Goal: Task Accomplishment & Management: Manage account settings

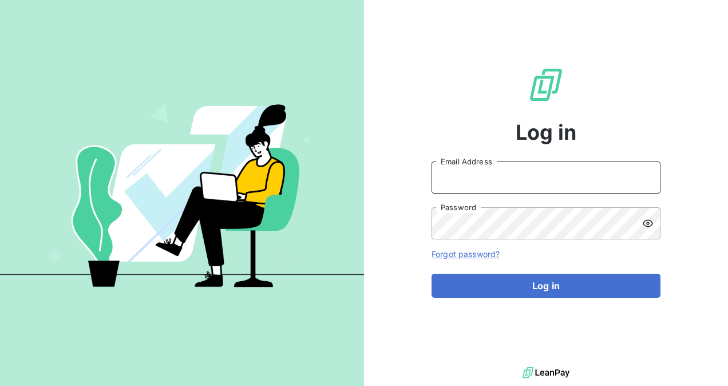
click at [460, 190] on input "Email Address" at bounding box center [546, 177] width 229 height 32
type input "[EMAIL_ADDRESS][DOMAIN_NAME]"
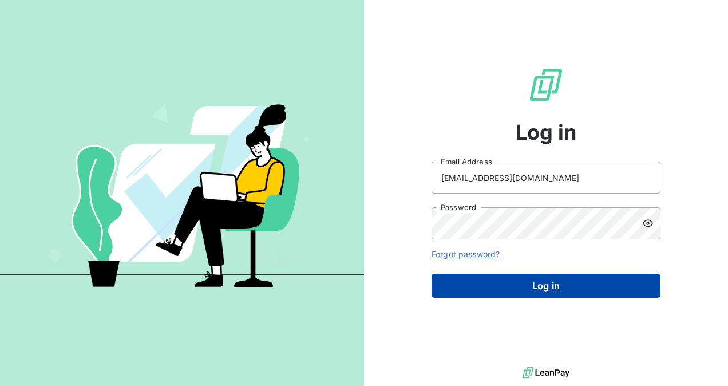
drag, startPoint x: 552, startPoint y: 286, endPoint x: 545, endPoint y: 294, distance: 10.6
click at [551, 289] on button "Log in" at bounding box center [546, 286] width 229 height 24
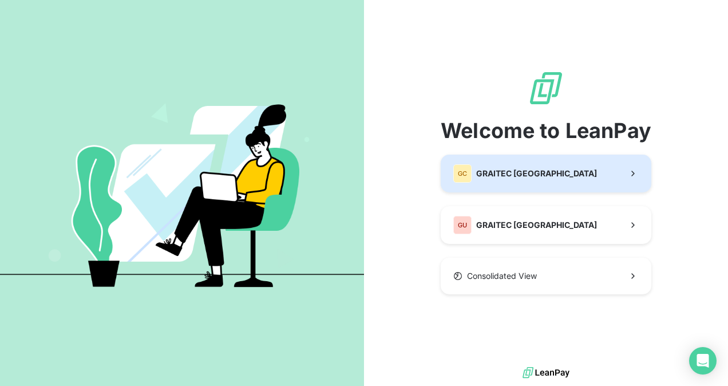
click at [578, 184] on button "GC GRAITEC [GEOGRAPHIC_DATA]" at bounding box center [546, 174] width 211 height 38
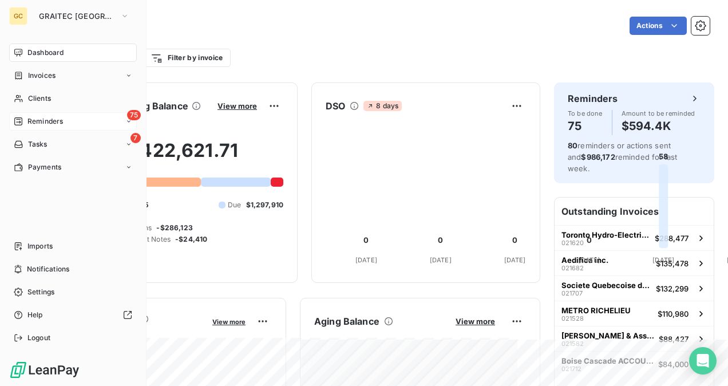
click at [33, 130] on div "75 Reminders" at bounding box center [73, 121] width 128 height 18
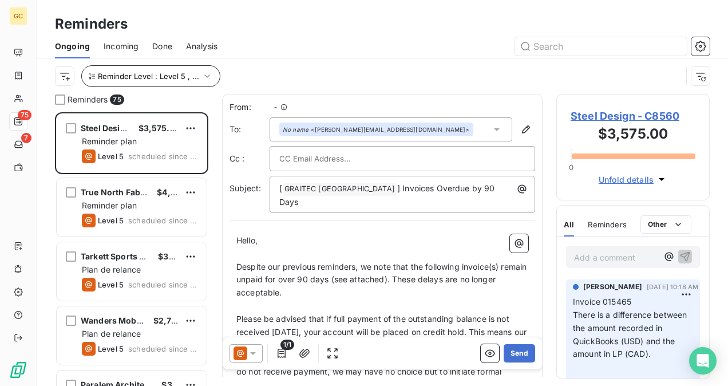
scroll to position [265, 144]
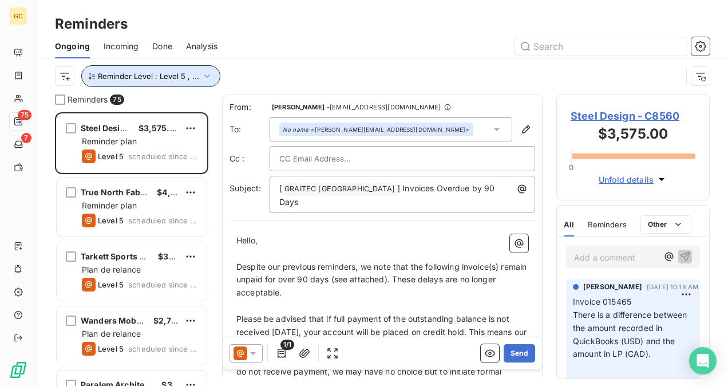
click at [187, 74] on span "Reminder Level : Level 5 , ..." at bounding box center [148, 76] width 101 height 9
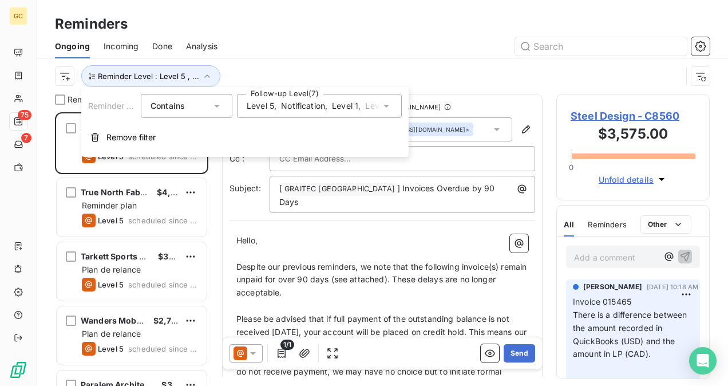
click at [305, 104] on span "Notification" at bounding box center [303, 105] width 44 height 11
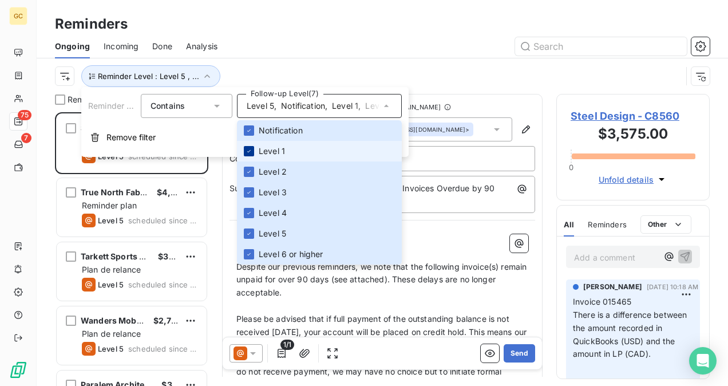
click at [248, 150] on icon at bounding box center [249, 151] width 7 height 7
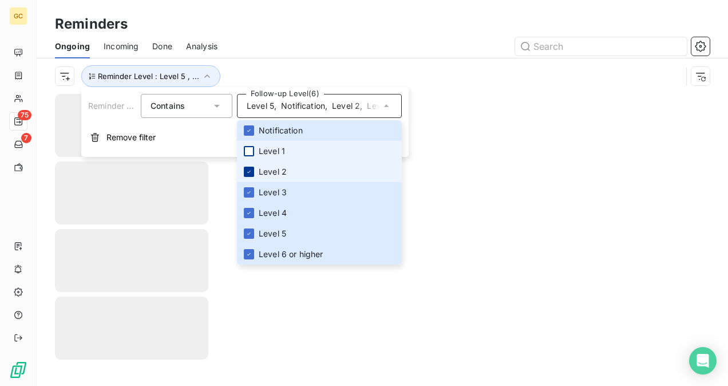
click at [247, 170] on icon at bounding box center [249, 171] width 7 height 7
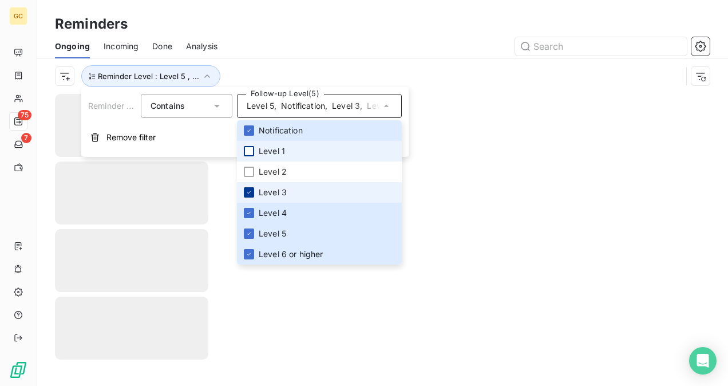
click at [246, 191] on icon at bounding box center [249, 192] width 7 height 7
click at [247, 215] on icon at bounding box center [249, 213] width 7 height 7
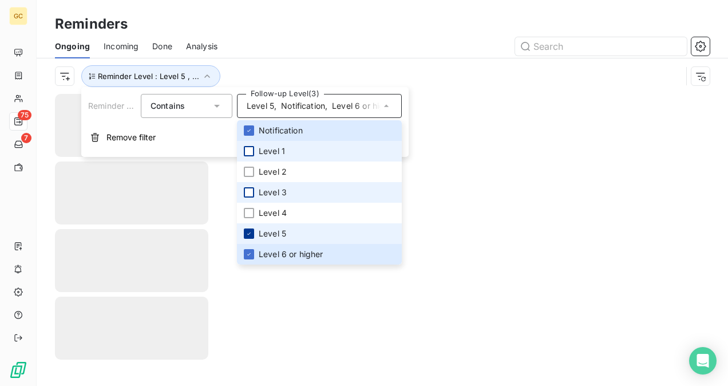
click at [246, 236] on icon at bounding box center [249, 233] width 7 height 7
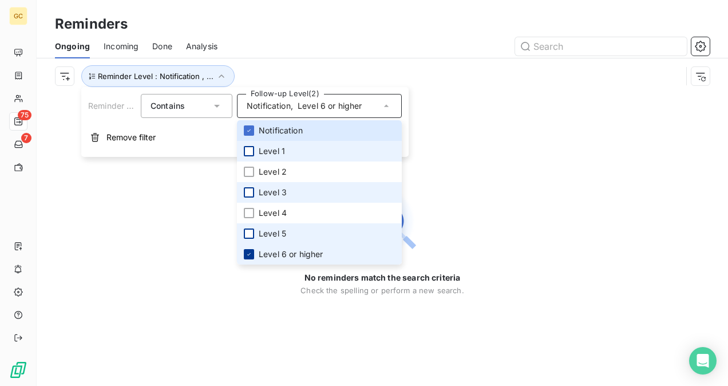
click at [249, 257] on icon at bounding box center [249, 254] width 7 height 7
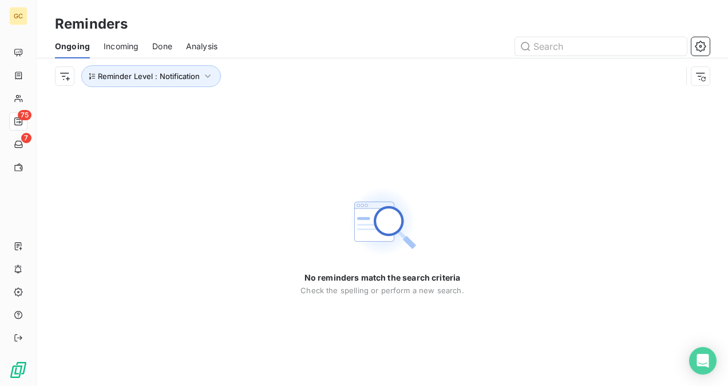
click at [553, 196] on div "No reminders match the search criteria Check the spelling or perform a new sear…" at bounding box center [383, 240] width 692 height 292
click at [192, 81] on button "Reminder Level : Notification" at bounding box center [151, 76] width 140 height 22
click at [256, 114] on div "Notification" at bounding box center [319, 106] width 165 height 24
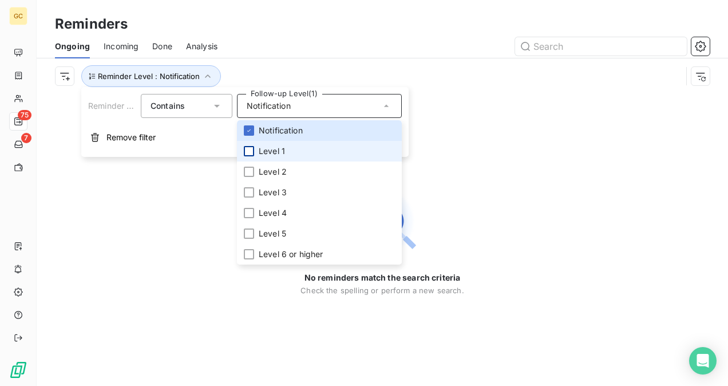
click at [251, 147] on div at bounding box center [249, 151] width 10 height 10
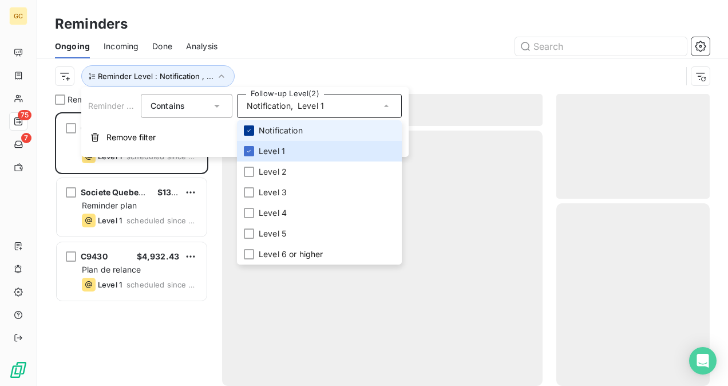
click at [250, 135] on div at bounding box center [249, 130] width 10 height 10
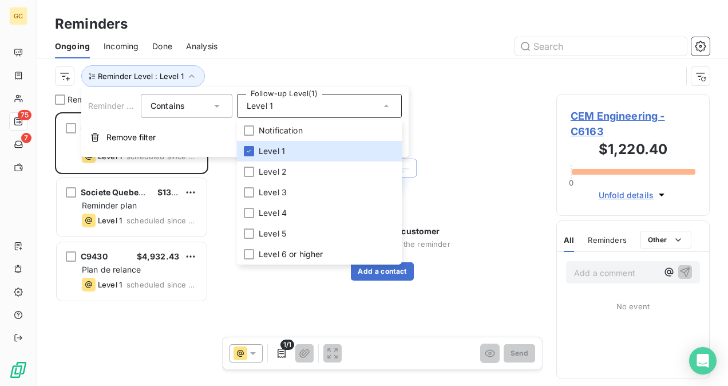
scroll to position [265, 144]
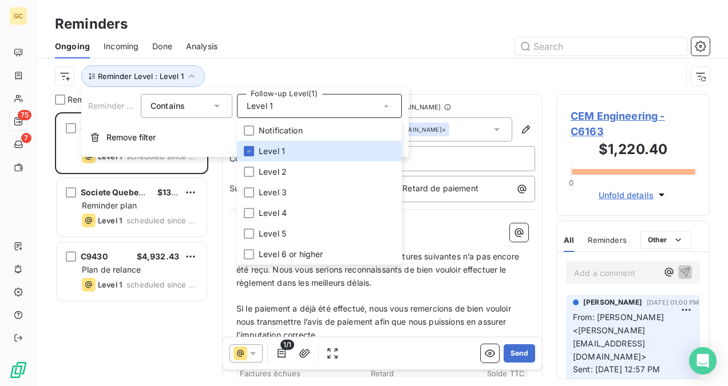
click at [445, 72] on div "Reminder Level : Level 1" at bounding box center [368, 76] width 627 height 22
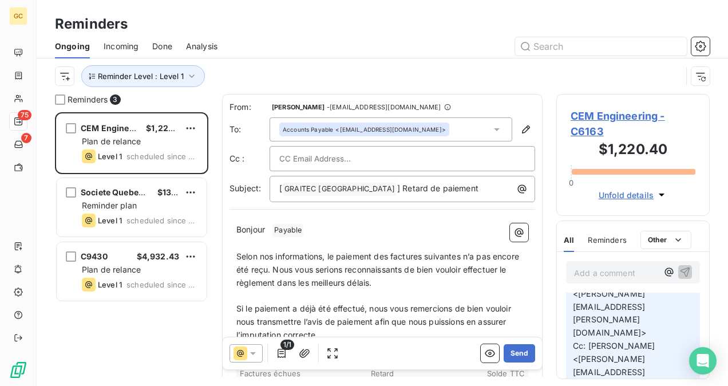
scroll to position [172, 0]
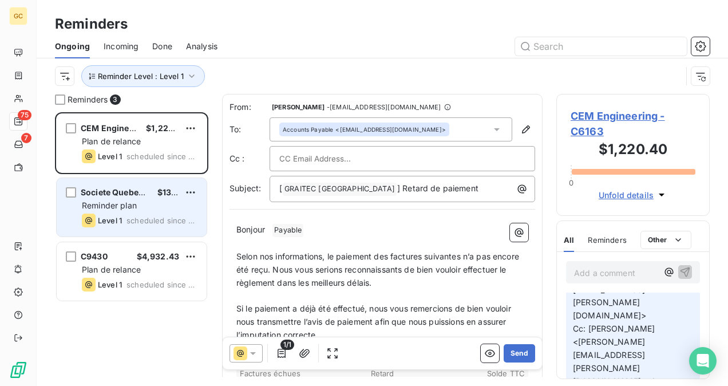
click at [105, 200] on div "Reminder plan" at bounding box center [140, 205] width 116 height 11
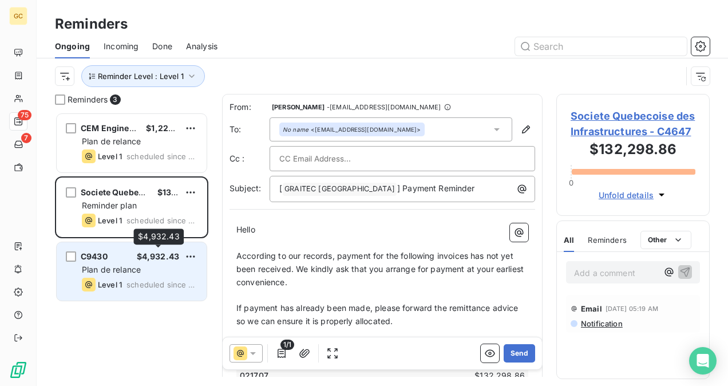
click at [142, 261] on span "$4,932.43" at bounding box center [158, 256] width 42 height 10
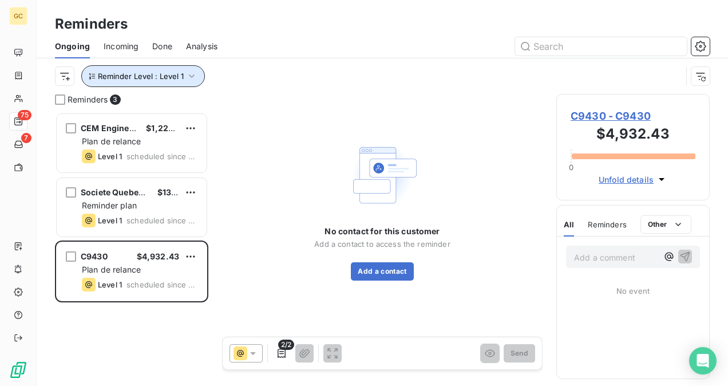
click at [169, 77] on span "Reminder Level : Level 1" at bounding box center [141, 76] width 86 height 9
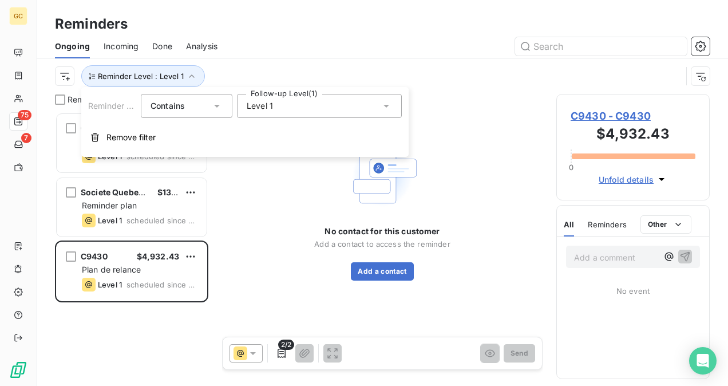
click at [248, 105] on span "Level 1" at bounding box center [260, 105] width 26 height 11
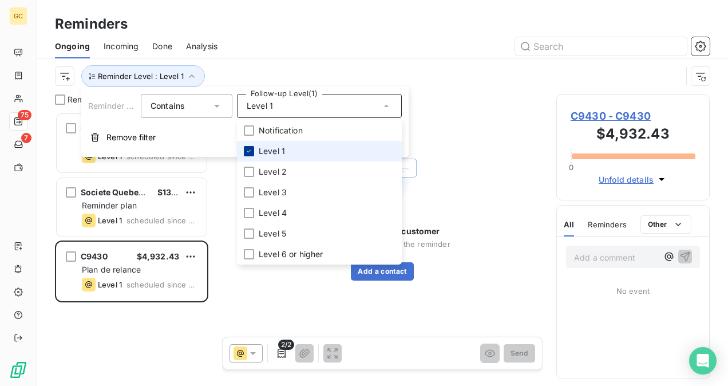
click at [251, 151] on icon at bounding box center [249, 151] width 7 height 7
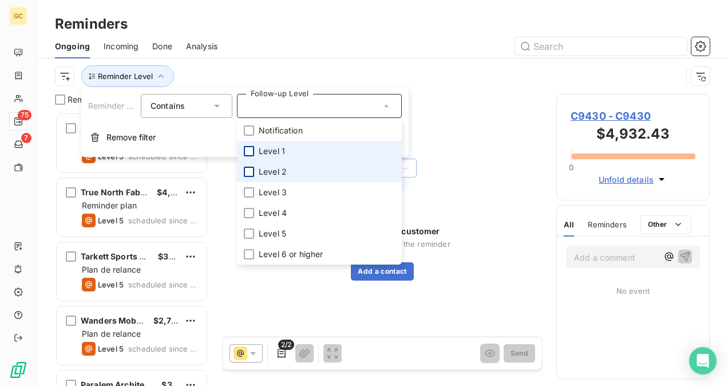
scroll to position [265, 144]
click at [246, 171] on div at bounding box center [249, 172] width 10 height 10
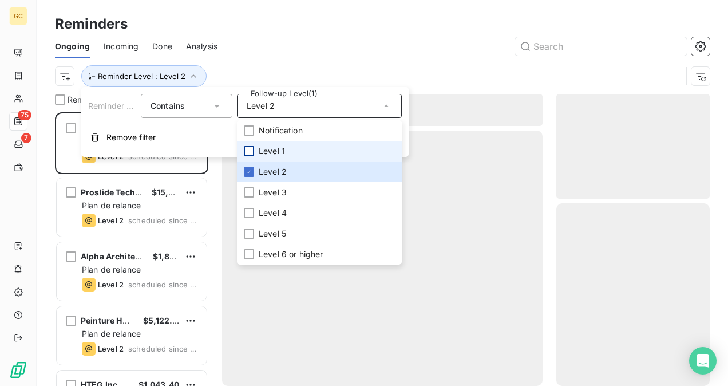
scroll to position [265, 144]
click at [415, 82] on div "Reminder Level : Level 2" at bounding box center [368, 76] width 627 height 22
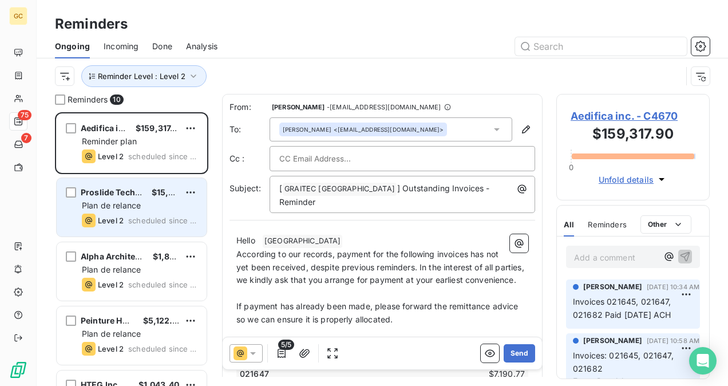
click at [103, 215] on div "Level 2" at bounding box center [103, 221] width 42 height 14
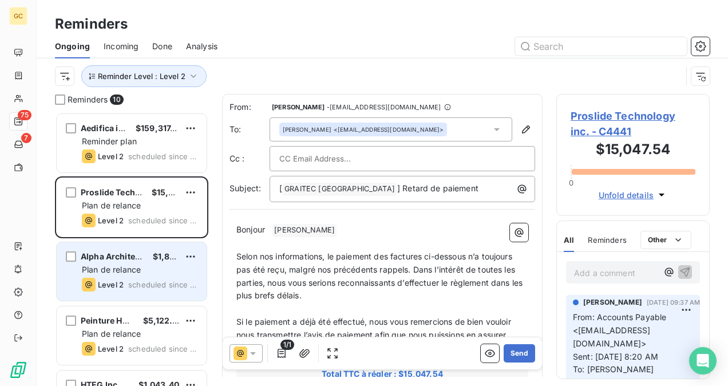
click at [160, 270] on div "Plan de relance" at bounding box center [140, 269] width 116 height 11
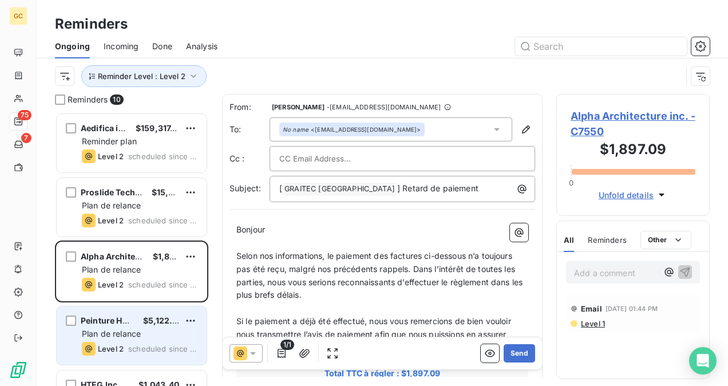
click at [153, 330] on div "Plan de relance" at bounding box center [140, 333] width 116 height 11
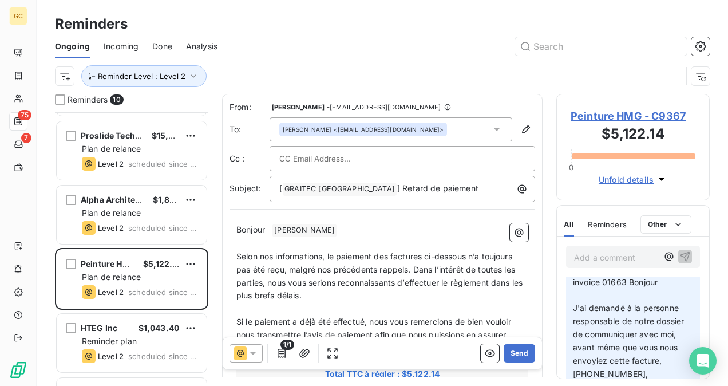
scroll to position [115, 0]
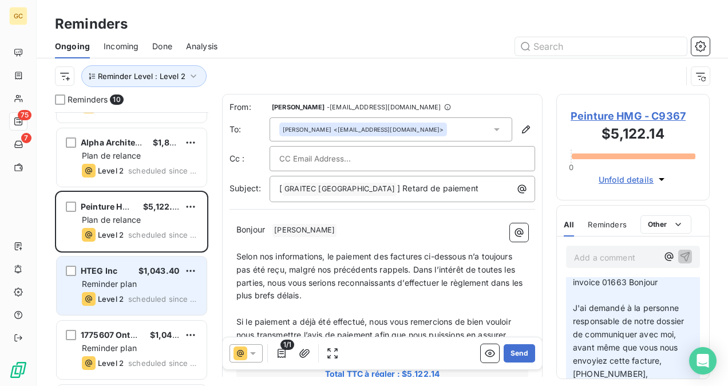
click at [160, 302] on span "scheduled since 2 days" at bounding box center [162, 298] width 69 height 9
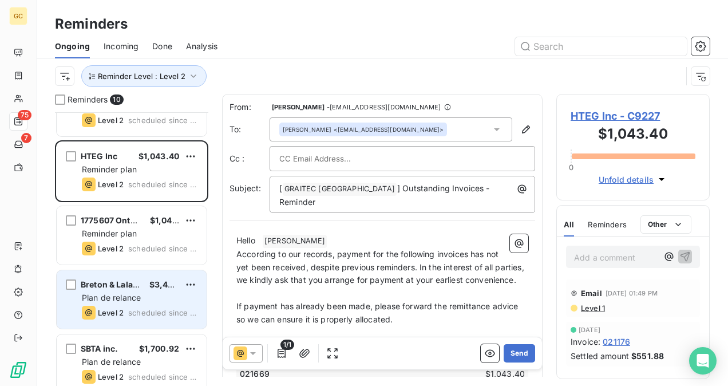
scroll to position [229, 0]
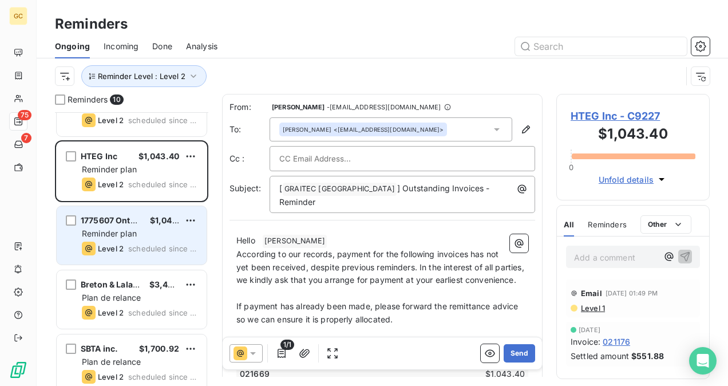
click at [136, 250] on span "scheduled since 2 days" at bounding box center [162, 248] width 69 height 9
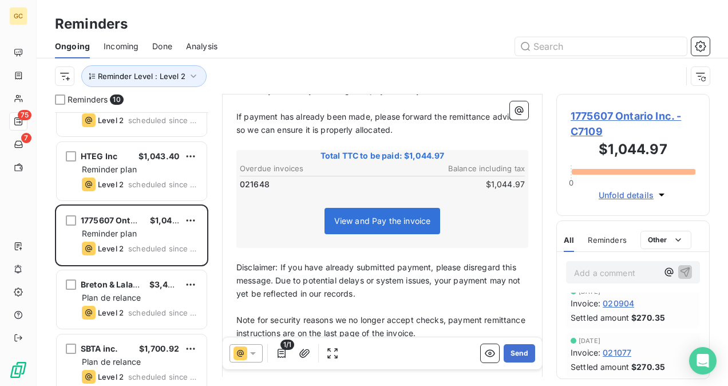
scroll to position [230, 0]
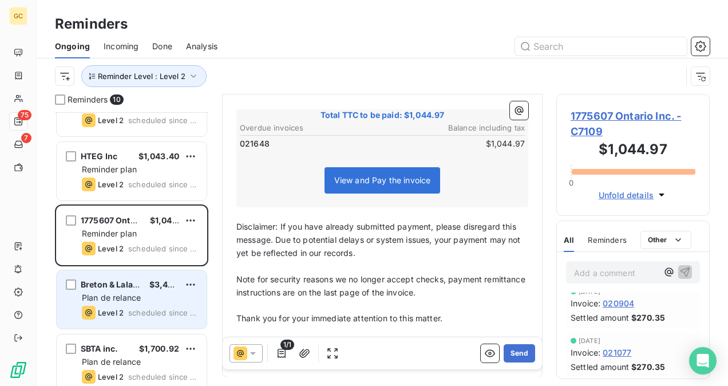
click at [162, 307] on div "Level 2 scheduled since 2 days" at bounding box center [140, 313] width 116 height 14
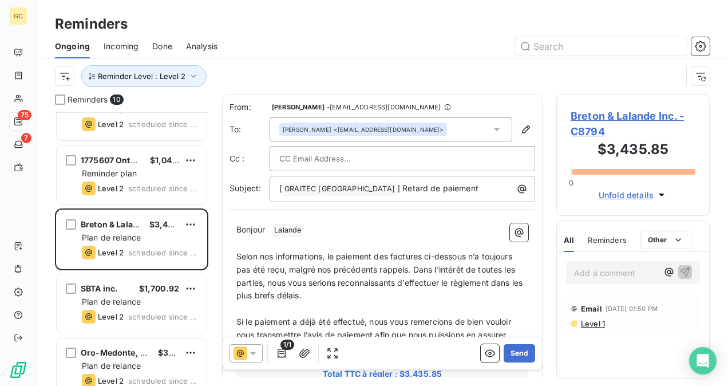
scroll to position [344, 0]
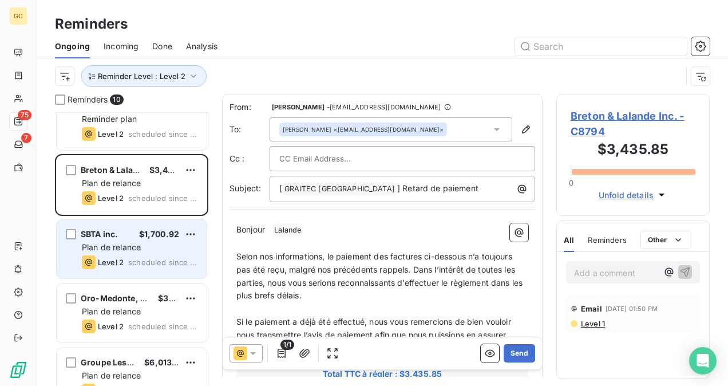
click at [157, 246] on div "Plan de relance" at bounding box center [140, 247] width 116 height 11
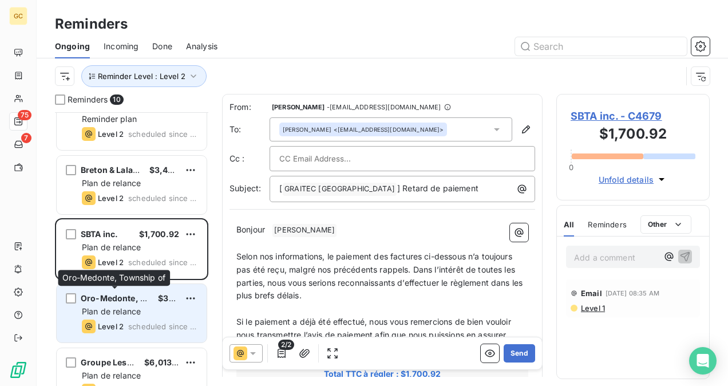
click at [149, 302] on div "Oro-[GEOGRAPHIC_DATA], Township of $386.87 Plan de relance Level 2 scheduled si…" at bounding box center [132, 313] width 150 height 58
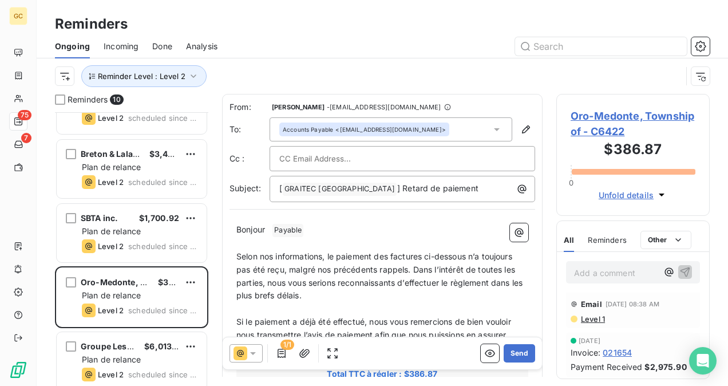
scroll to position [368, 0]
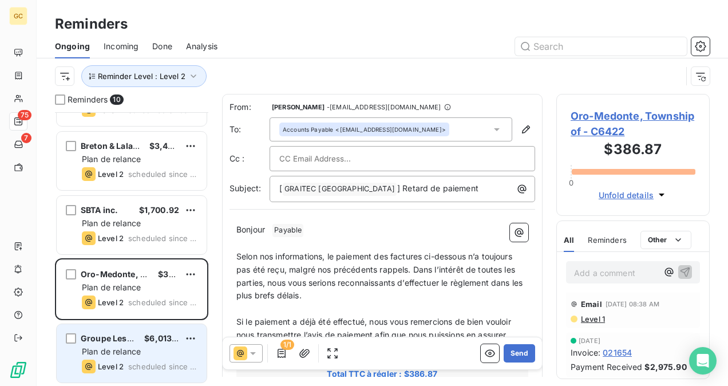
click at [127, 330] on div "Groupe [PERSON_NAME] $6,013.32 Plan de relance Level 2 scheduled since [DATE]" at bounding box center [132, 353] width 150 height 58
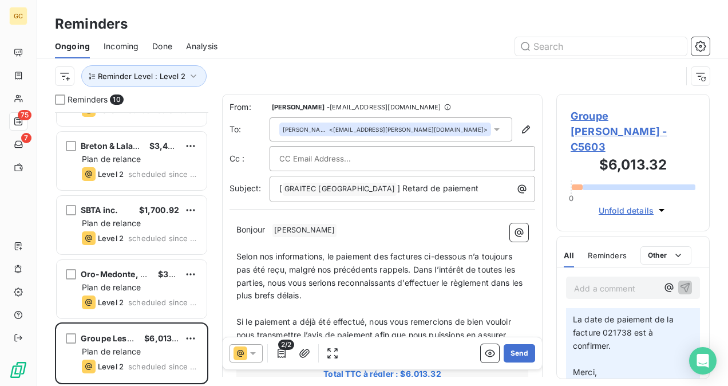
scroll to position [573, 0]
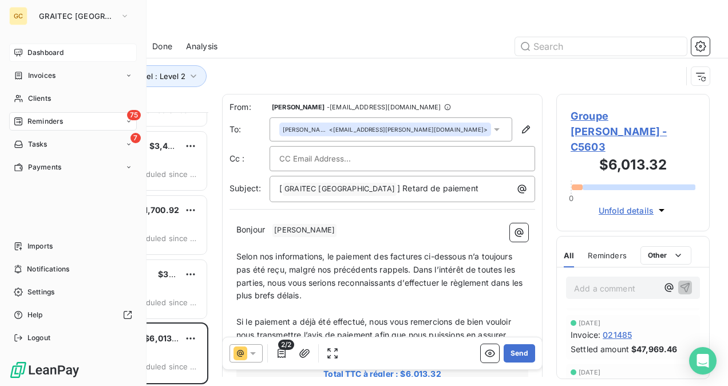
click at [31, 54] on span "Dashboard" at bounding box center [45, 53] width 36 height 10
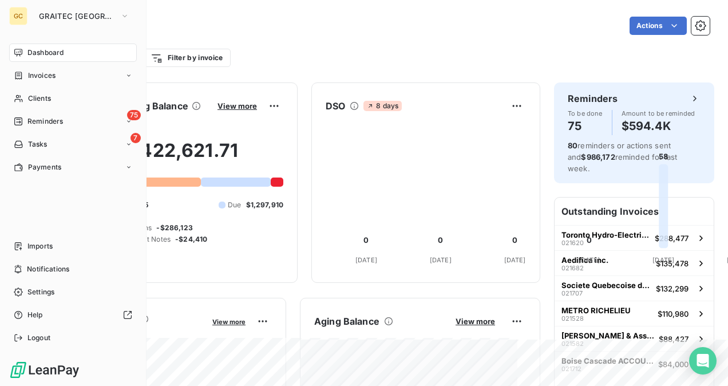
click at [37, 56] on span "Dashboard" at bounding box center [45, 53] width 36 height 10
